Goal: Information Seeking & Learning: Understand process/instructions

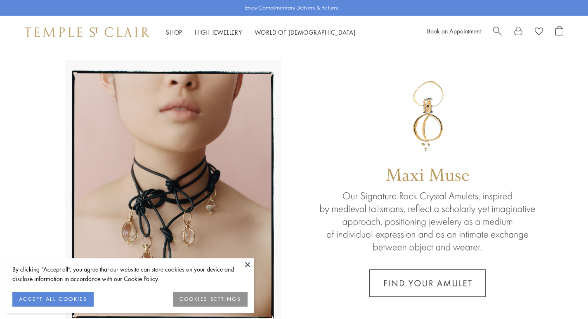
click at [246, 261] on button at bounding box center [247, 264] width 12 height 12
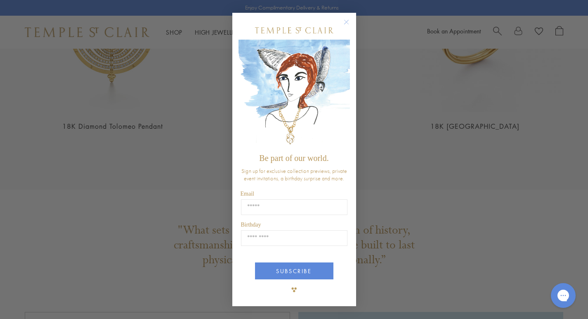
scroll to position [1293, 0]
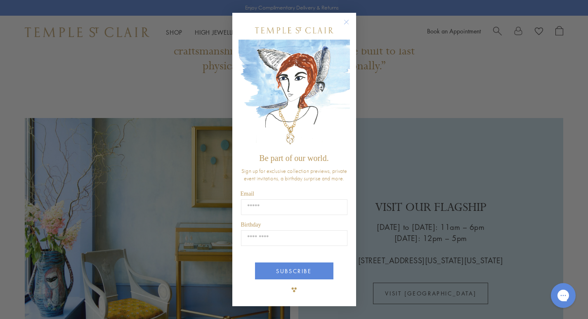
click at [344, 84] on img "POPUP Form" at bounding box center [293, 95] width 111 height 110
click at [346, 21] on circle "Close dialog" at bounding box center [346, 22] width 10 height 10
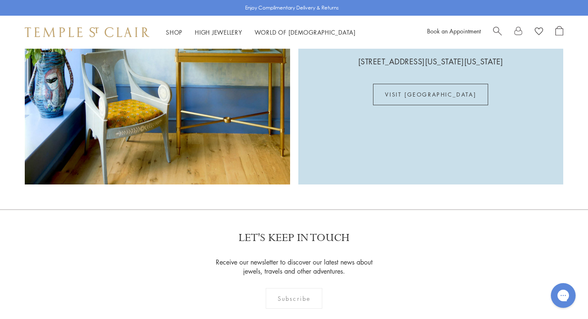
scroll to position [1680, 0]
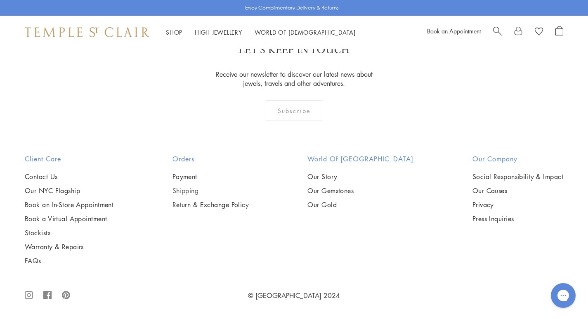
click at [192, 189] on link "Shipping" at bounding box center [210, 190] width 77 height 9
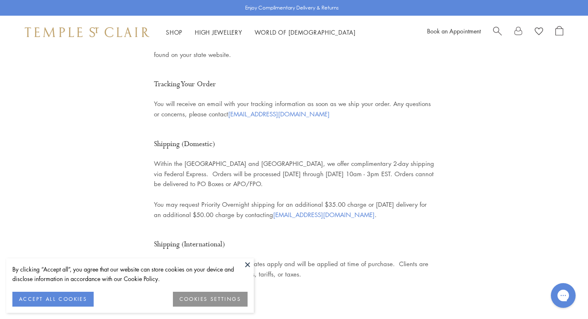
click at [246, 265] on button at bounding box center [247, 264] width 12 height 12
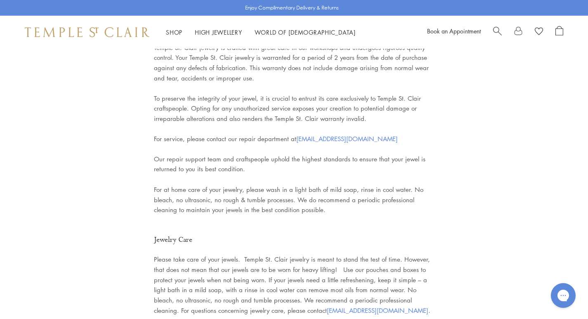
scroll to position [1555, 0]
